Goal: Information Seeking & Learning: Stay updated

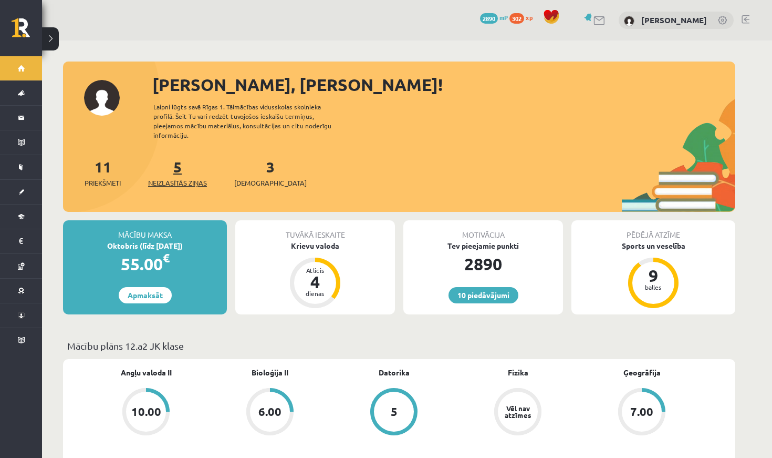
click at [178, 178] on span "Neizlasītās ziņas" at bounding box center [177, 183] width 59 height 11
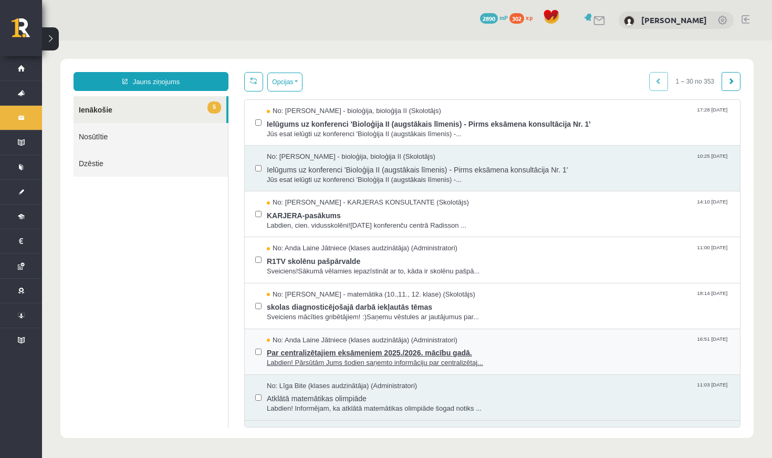
click at [328, 345] on span "Par centralizētajiem eksāmeniem 2025./2026. mācību gadā." at bounding box center [498, 351] width 463 height 13
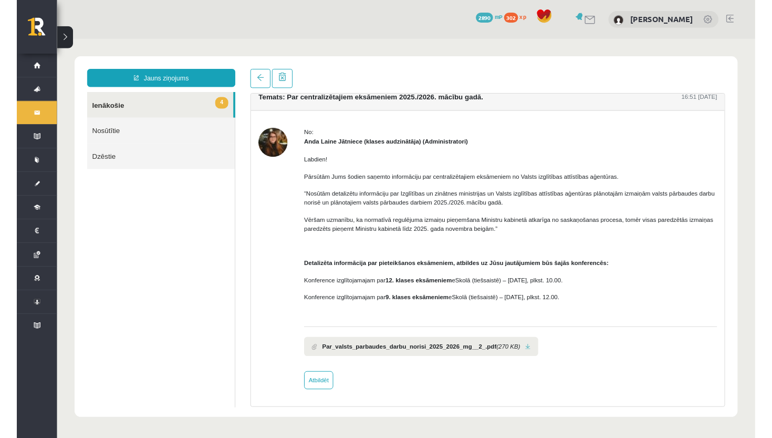
scroll to position [12, 0]
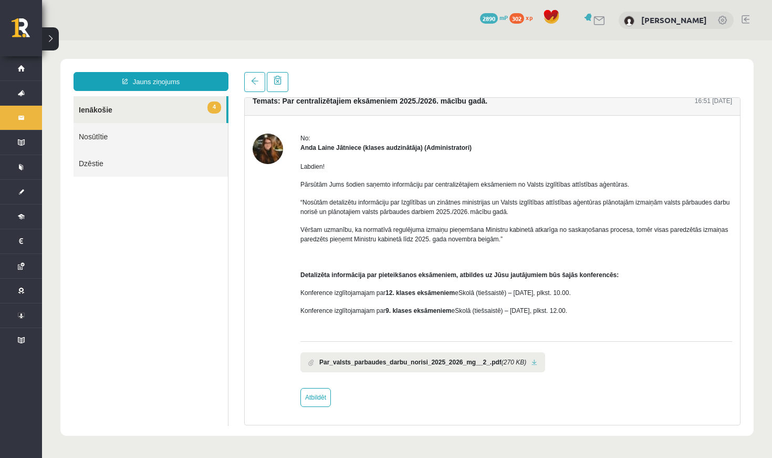
click at [424, 364] on b "Par_valsts_parbaudes_darbu_norisi_2025_2026_mg__2_.pdf" at bounding box center [410, 361] width 182 height 9
click at [538, 363] on link at bounding box center [535, 362] width 6 height 7
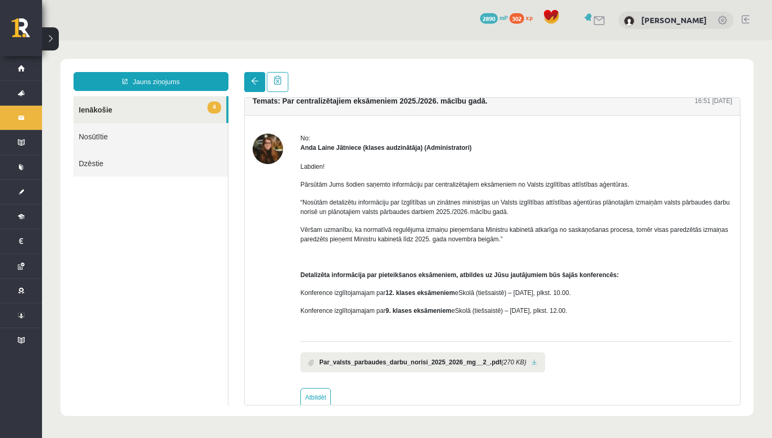
click at [256, 86] on link at bounding box center [254, 82] width 21 height 20
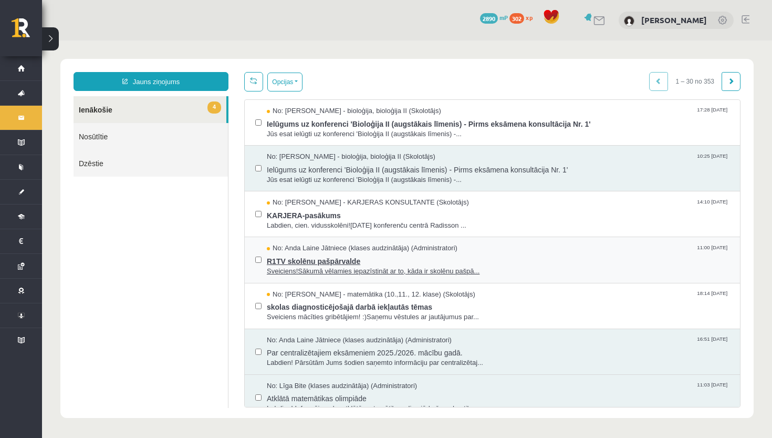
scroll to position [0, 0]
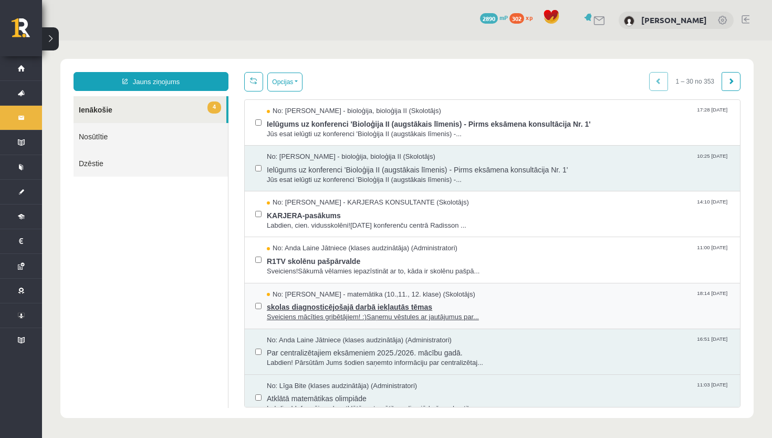
click at [333, 308] on span "skolas diagnosticējošajā darbā iekļautās tēmas" at bounding box center [498, 305] width 463 height 13
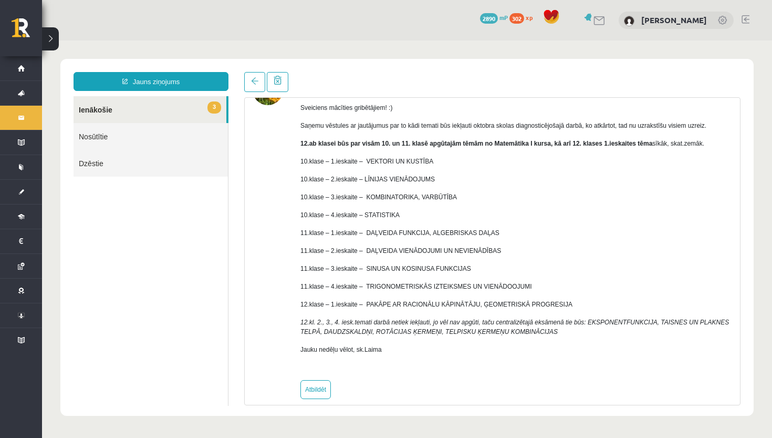
scroll to position [73, 0]
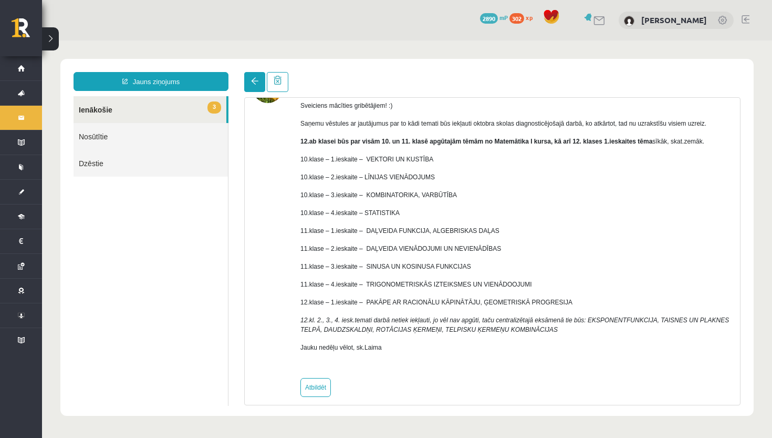
click at [252, 79] on span at bounding box center [254, 80] width 7 height 7
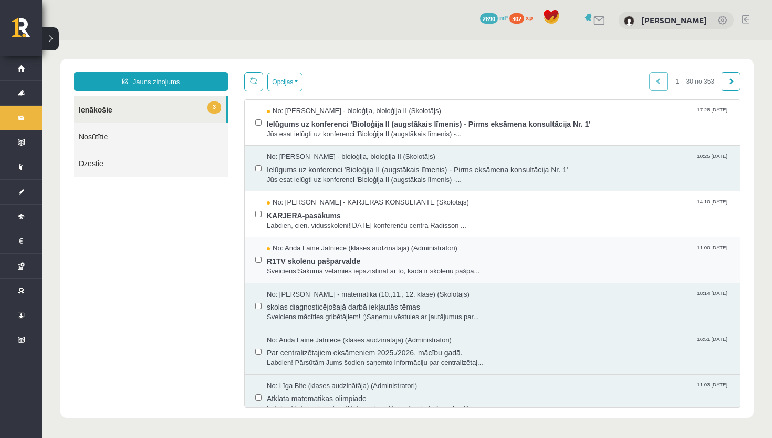
scroll to position [0, 0]
click at [398, 266] on span "Sveiciens!Sākumā vēlamies iepazīstināt ar to, kāda ir skolēnu pašpā..." at bounding box center [498, 271] width 463 height 10
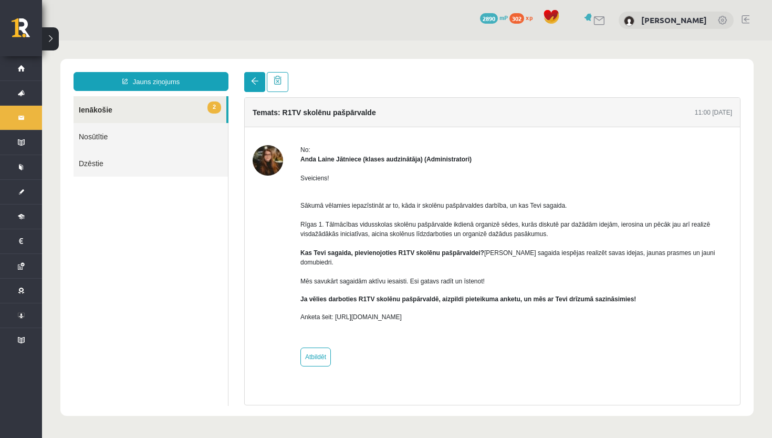
click at [253, 86] on link at bounding box center [254, 82] width 21 height 20
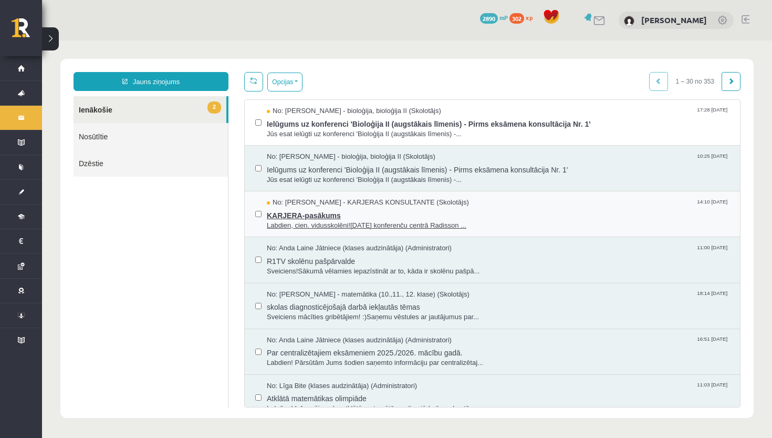
click at [352, 211] on span "KARJERA-pasākums" at bounding box center [498, 214] width 463 height 13
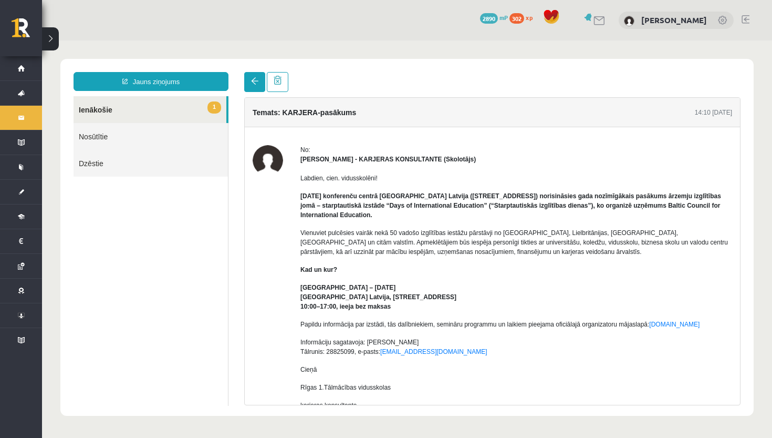
click at [260, 85] on link at bounding box center [254, 82] width 21 height 20
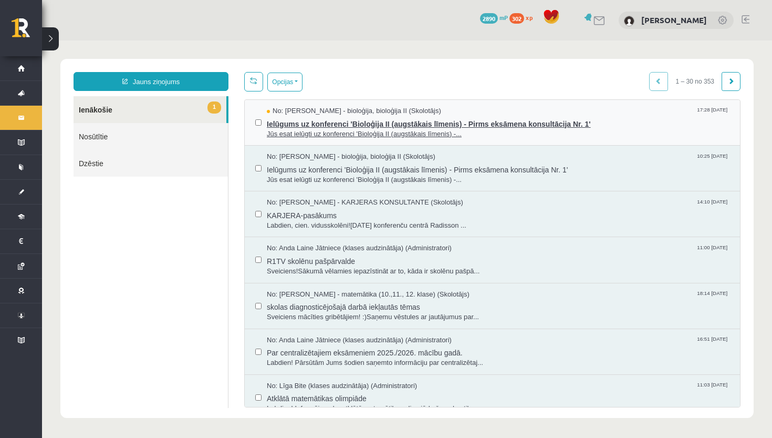
click at [470, 123] on span "Ielūgums uz konferenci 'Bioloģija II (augstākais līmenis) - Pirms eksāmena kons…" at bounding box center [498, 122] width 463 height 13
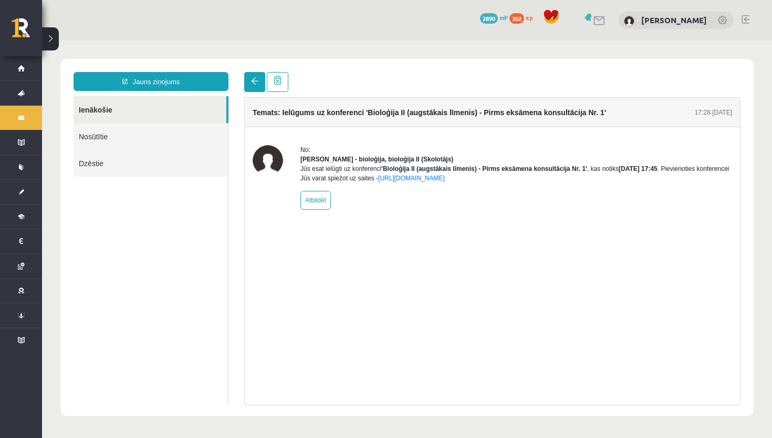
click at [252, 80] on span at bounding box center [254, 80] width 7 height 7
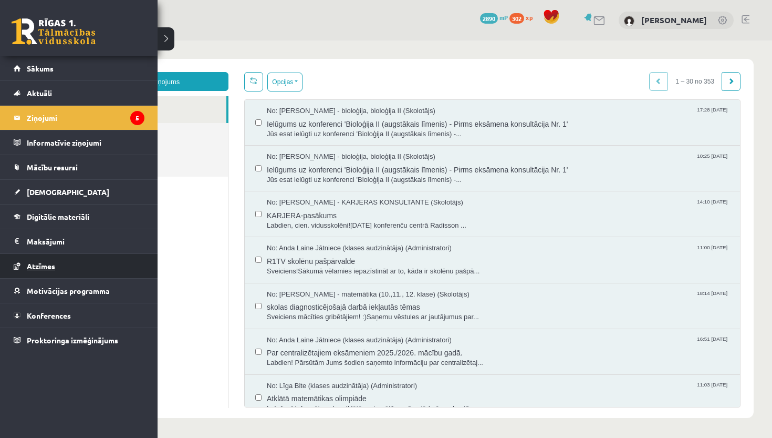
click at [46, 268] on span "Atzīmes" at bounding box center [41, 265] width 28 height 9
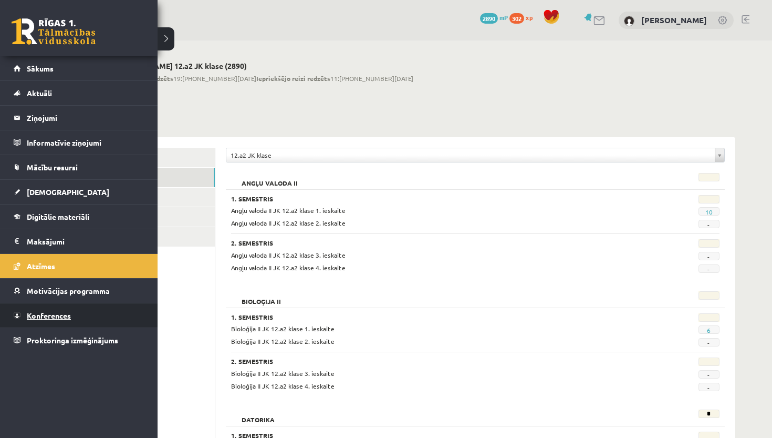
click at [47, 322] on link "Konferences" at bounding box center [79, 315] width 131 height 24
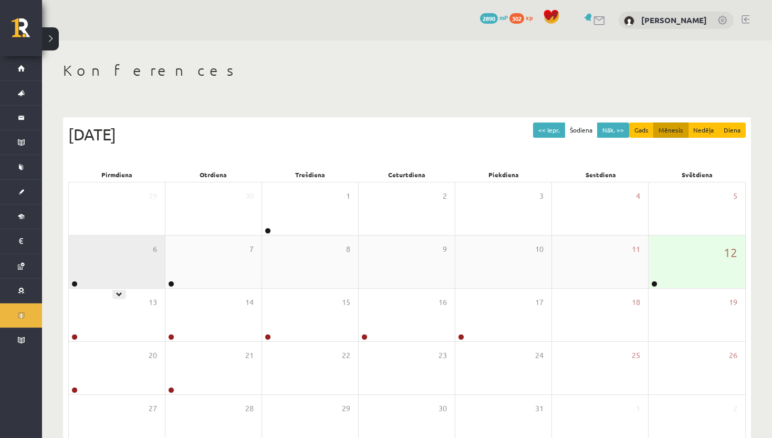
click at [118, 286] on div "6" at bounding box center [117, 261] width 96 height 53
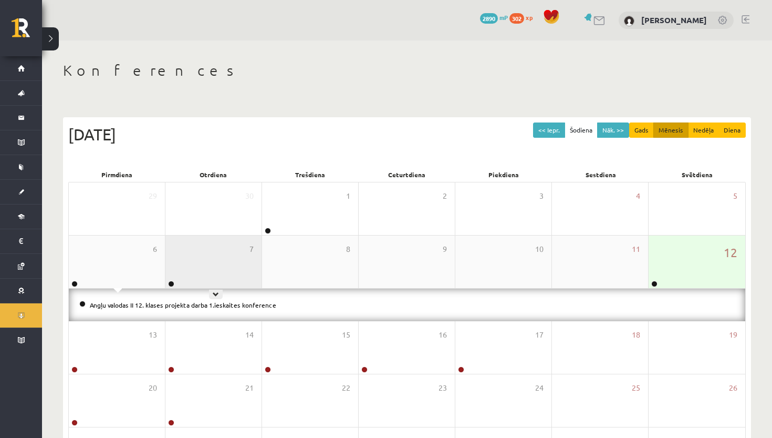
click at [228, 281] on div "7" at bounding box center [214, 261] width 96 height 53
click at [664, 271] on div "12" at bounding box center [697, 261] width 97 height 53
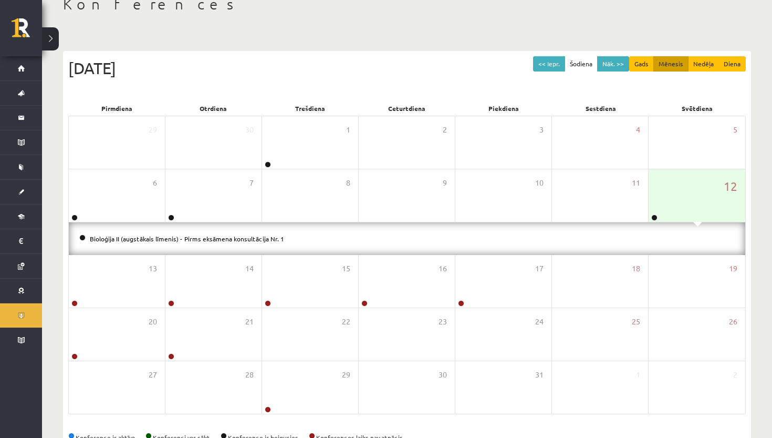
scroll to position [76, 0]
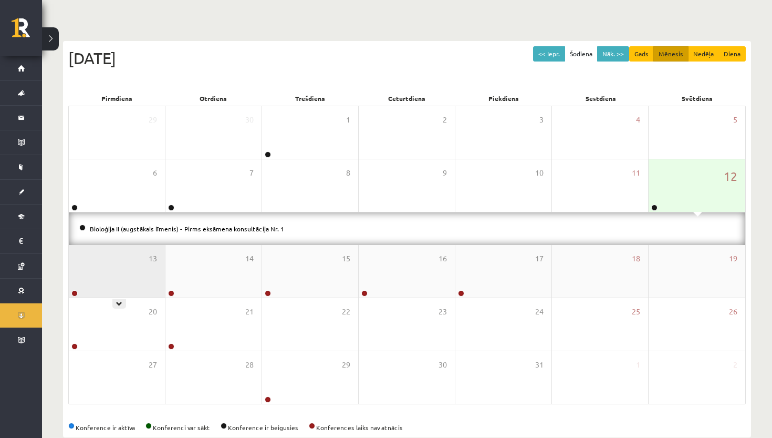
click at [119, 280] on div "13" at bounding box center [117, 271] width 96 height 53
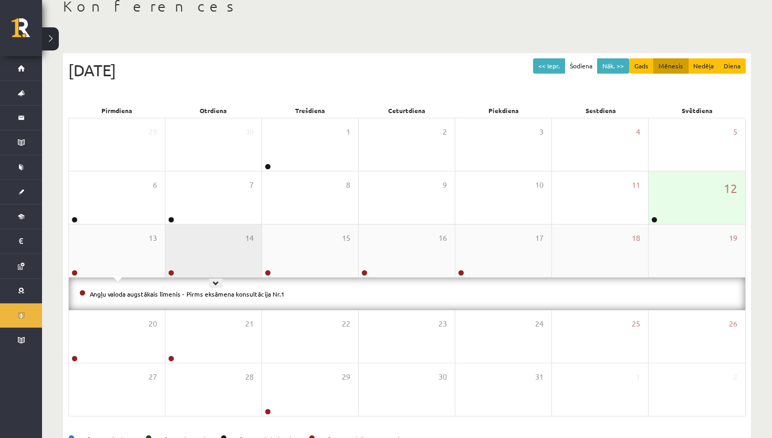
click at [222, 251] on div "14" at bounding box center [214, 250] width 96 height 53
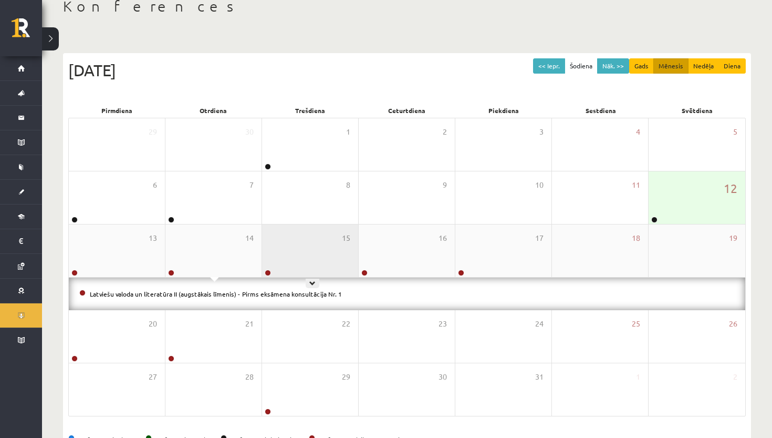
click at [328, 252] on div "15" at bounding box center [310, 250] width 96 height 53
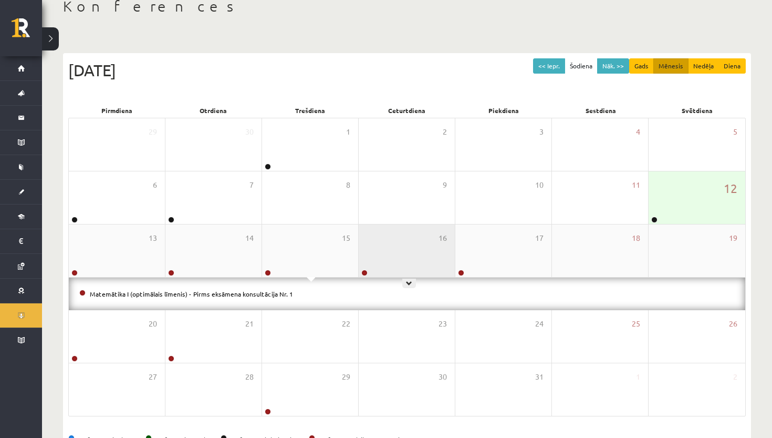
click at [413, 265] on div "16" at bounding box center [407, 250] width 96 height 53
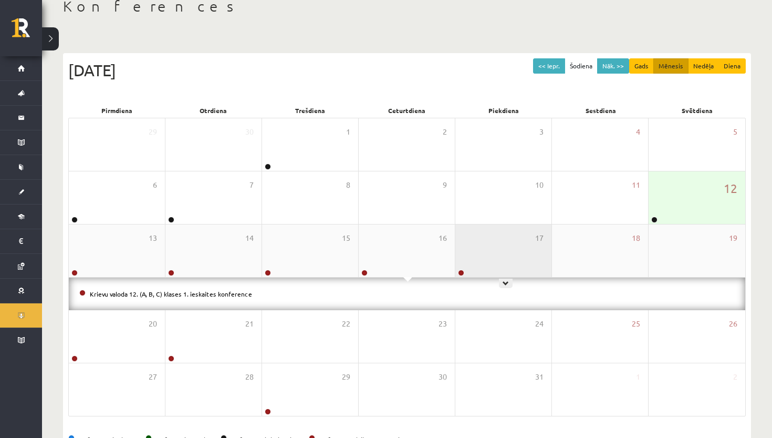
click at [489, 270] on div "17" at bounding box center [504, 250] width 96 height 53
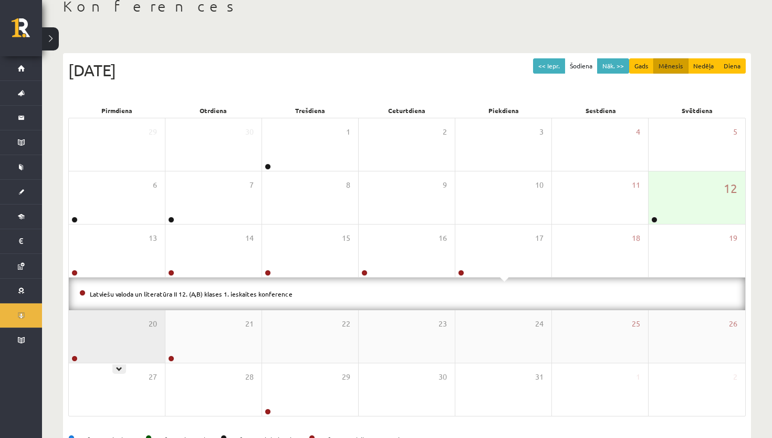
click at [125, 333] on div "20" at bounding box center [117, 336] width 96 height 53
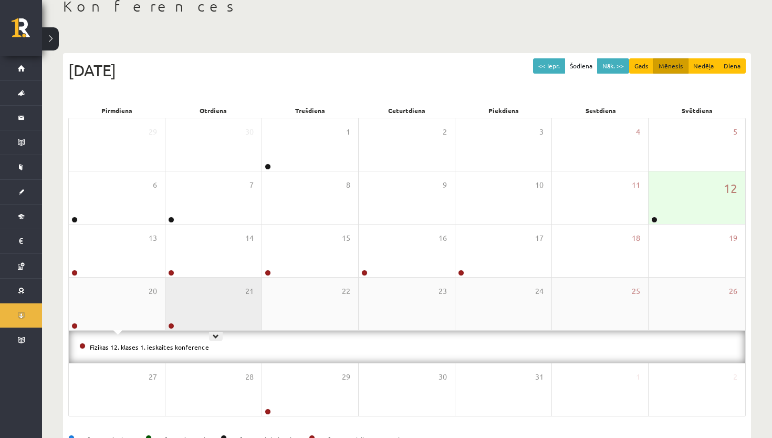
click at [240, 305] on div "21" at bounding box center [214, 303] width 96 height 53
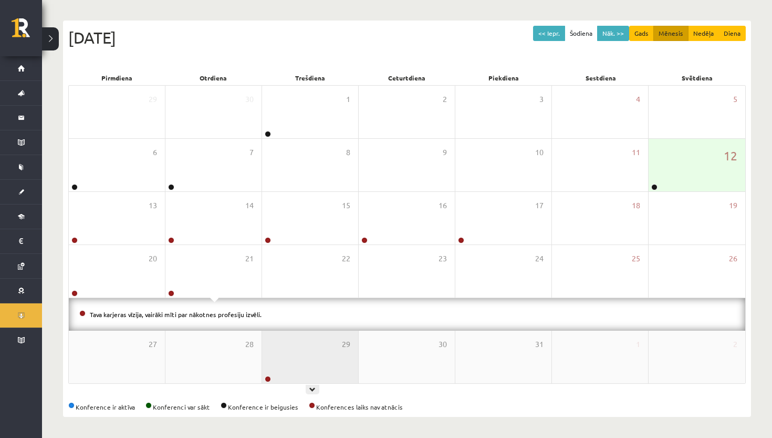
click at [302, 367] on div "29" at bounding box center [310, 356] width 96 height 53
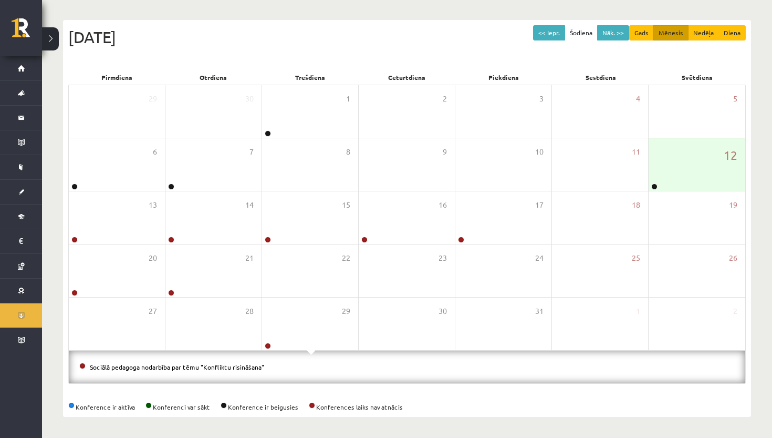
scroll to position [97, 0]
click at [123, 240] on div "13" at bounding box center [117, 217] width 96 height 53
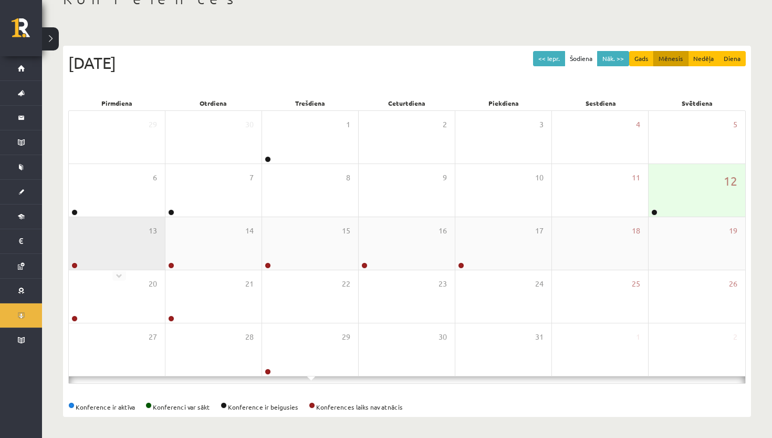
scroll to position [65, 0]
